Goal: Check status: Check status

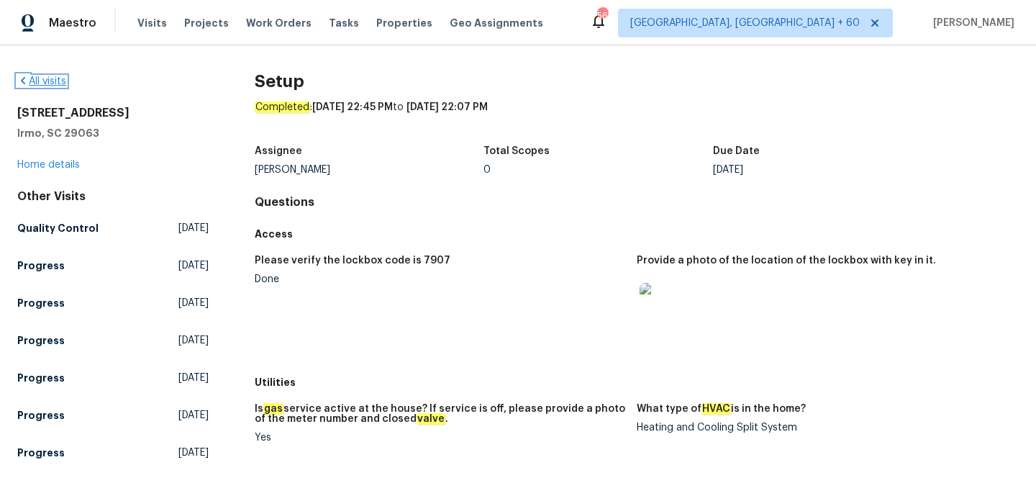
click at [40, 81] on link "All visits" at bounding box center [41, 81] width 49 height 10
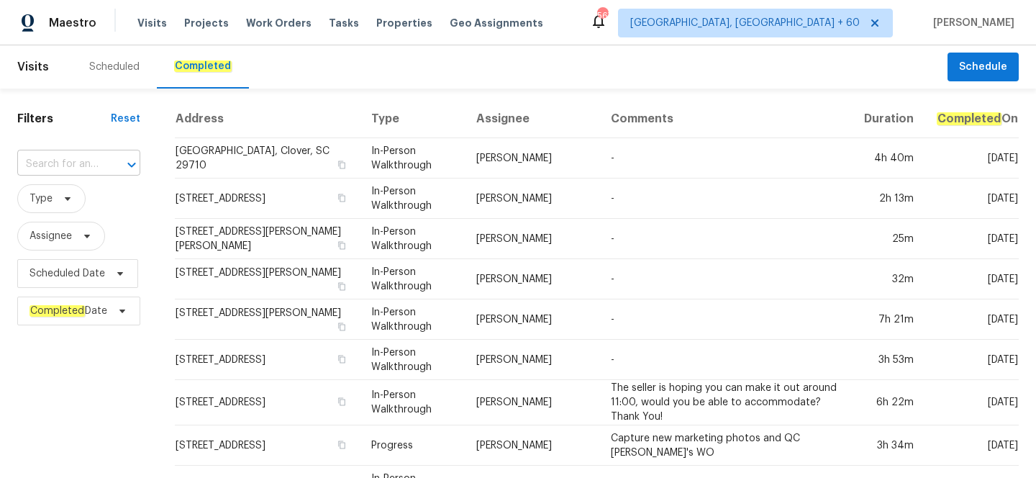
click at [81, 156] on input "text" at bounding box center [58, 164] width 83 height 22
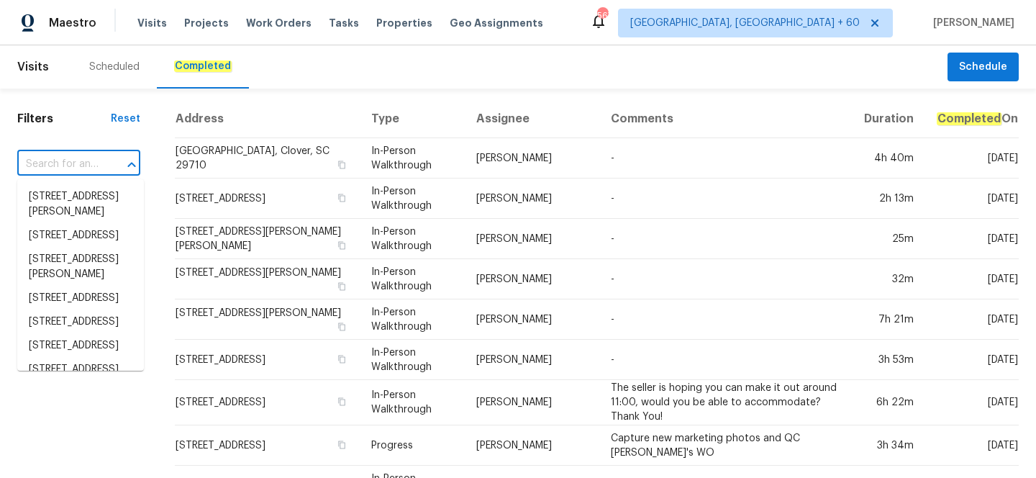
paste input "[STREET_ADDRESS]"
type input "[STREET_ADDRESS]"
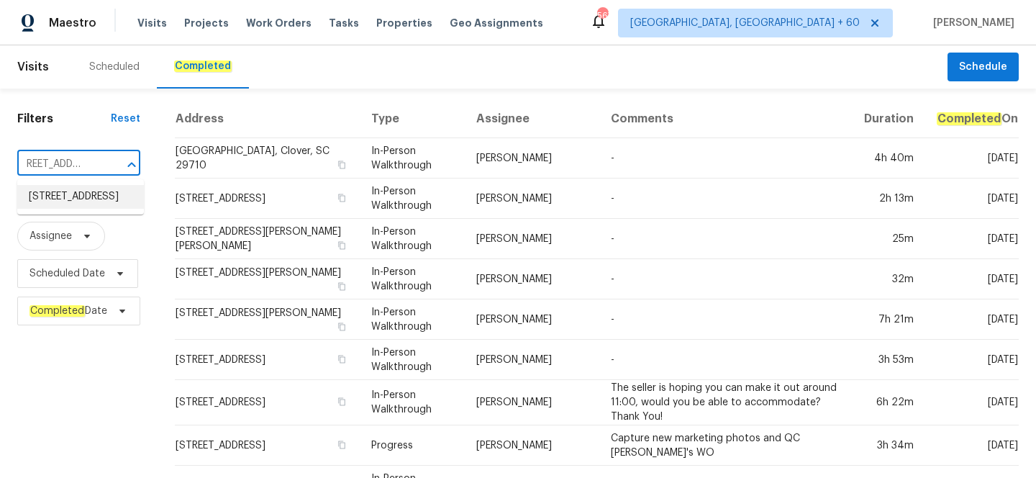
click at [83, 209] on li "[STREET_ADDRESS]" at bounding box center [80, 197] width 127 height 24
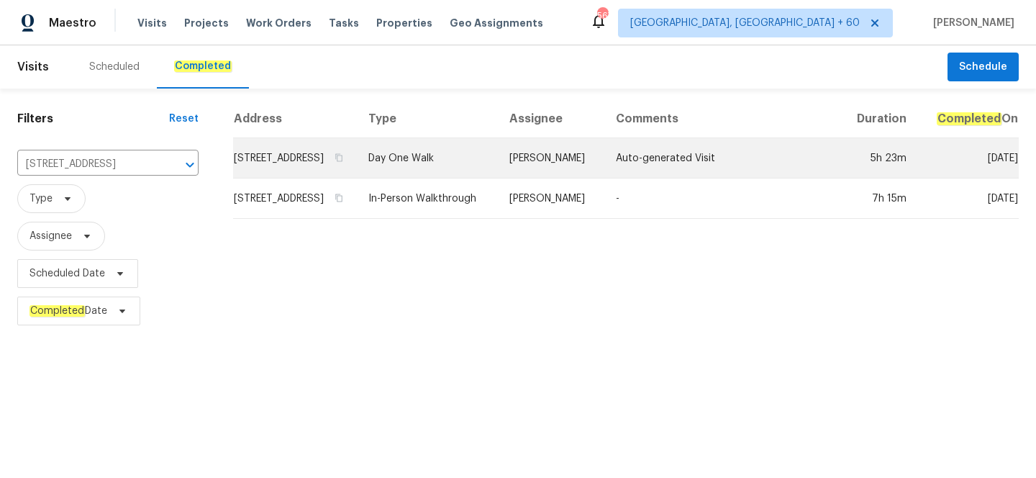
click at [461, 178] on td "Day One Walk" at bounding box center [427, 158] width 141 height 40
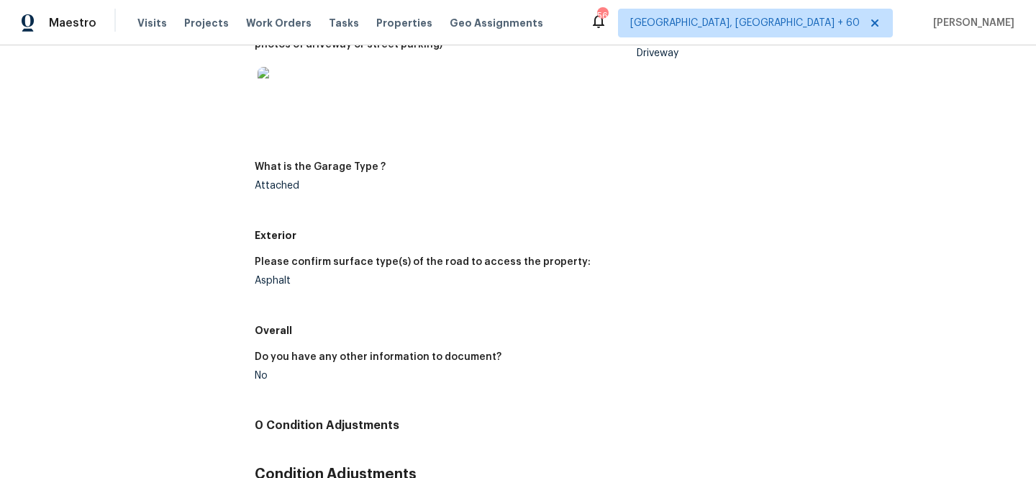
scroll to position [613, 0]
